Goal: Task Accomplishment & Management: Use online tool/utility

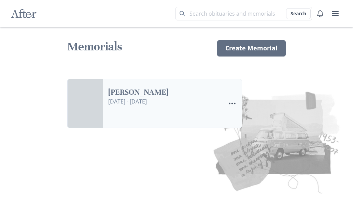
click at [220, 98] on link "[PERSON_NAME]" at bounding box center [164, 93] width 112 height 10
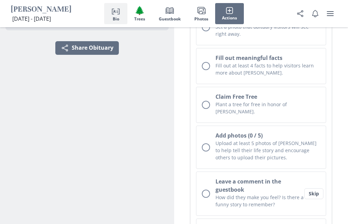
scroll to position [150, 0]
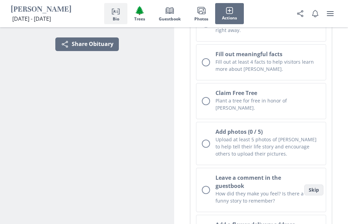
click at [317, 185] on button "Skip" at bounding box center [313, 190] width 19 height 11
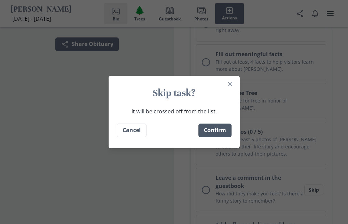
click at [226, 129] on button "Confirm" at bounding box center [214, 131] width 33 height 14
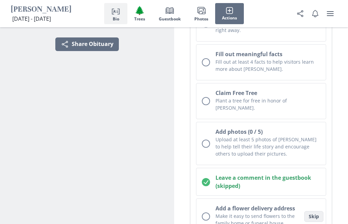
click at [316, 211] on button "Skip" at bounding box center [313, 216] width 19 height 11
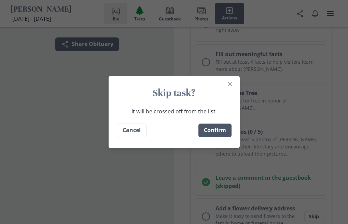
click at [214, 130] on button "Confirm" at bounding box center [214, 131] width 33 height 14
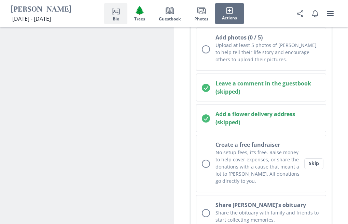
scroll to position [246, 0]
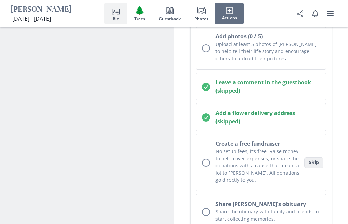
click at [310, 158] on button "Skip" at bounding box center [313, 163] width 19 height 11
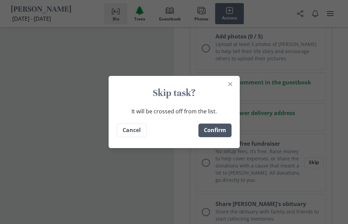
click at [212, 129] on button "Confirm" at bounding box center [214, 131] width 33 height 14
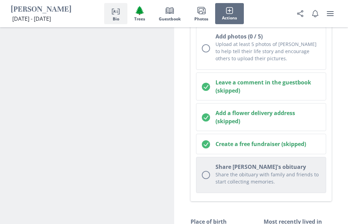
click at [206, 171] on div "Unchecked circle" at bounding box center [206, 175] width 8 height 8
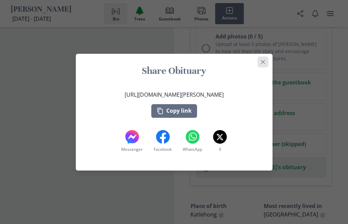
click at [264, 67] on button "Close" at bounding box center [262, 62] width 11 height 11
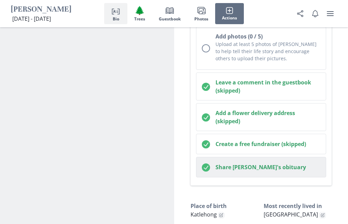
click at [205, 164] on icon "Checked circle" at bounding box center [206, 168] width 8 height 8
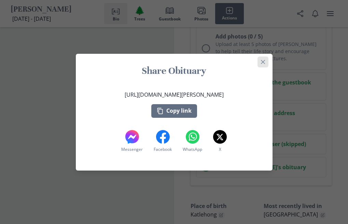
click at [263, 65] on button "Close" at bounding box center [262, 62] width 11 height 11
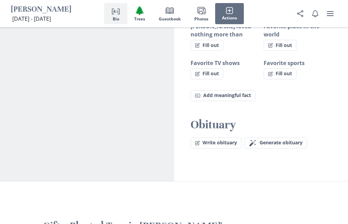
scroll to position [532, 0]
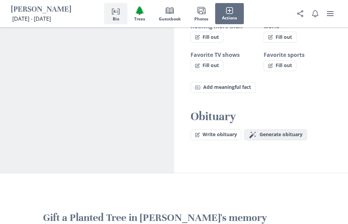
click at [279, 132] on span "Generate obituary" at bounding box center [280, 135] width 43 height 6
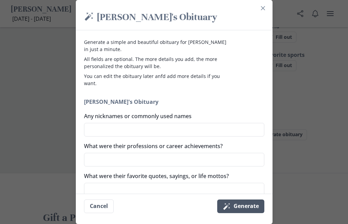
click at [250, 206] on button "Magic wand Generate" at bounding box center [240, 207] width 47 height 14
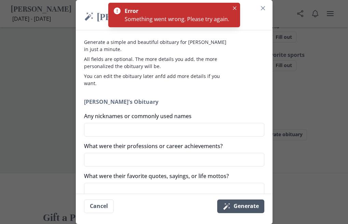
click at [250, 206] on button "Magic wand Generate" at bounding box center [240, 207] width 47 height 14
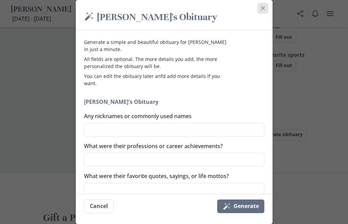
click at [265, 6] on icon "Close" at bounding box center [263, 8] width 4 height 4
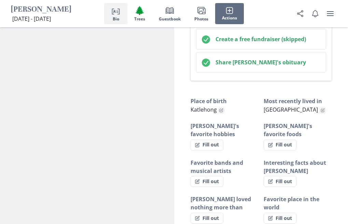
scroll to position [0, 0]
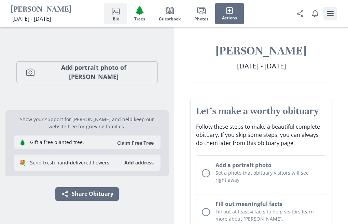
click at [328, 14] on icon "user menu" at bounding box center [329, 13] width 7 height 5
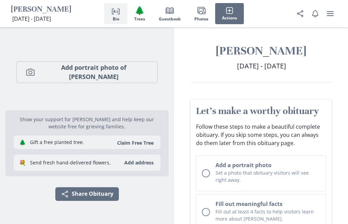
click at [245, 50] on h1 "[PERSON_NAME]" at bounding box center [260, 51] width 141 height 15
